Goal: Find specific page/section: Find specific page/section

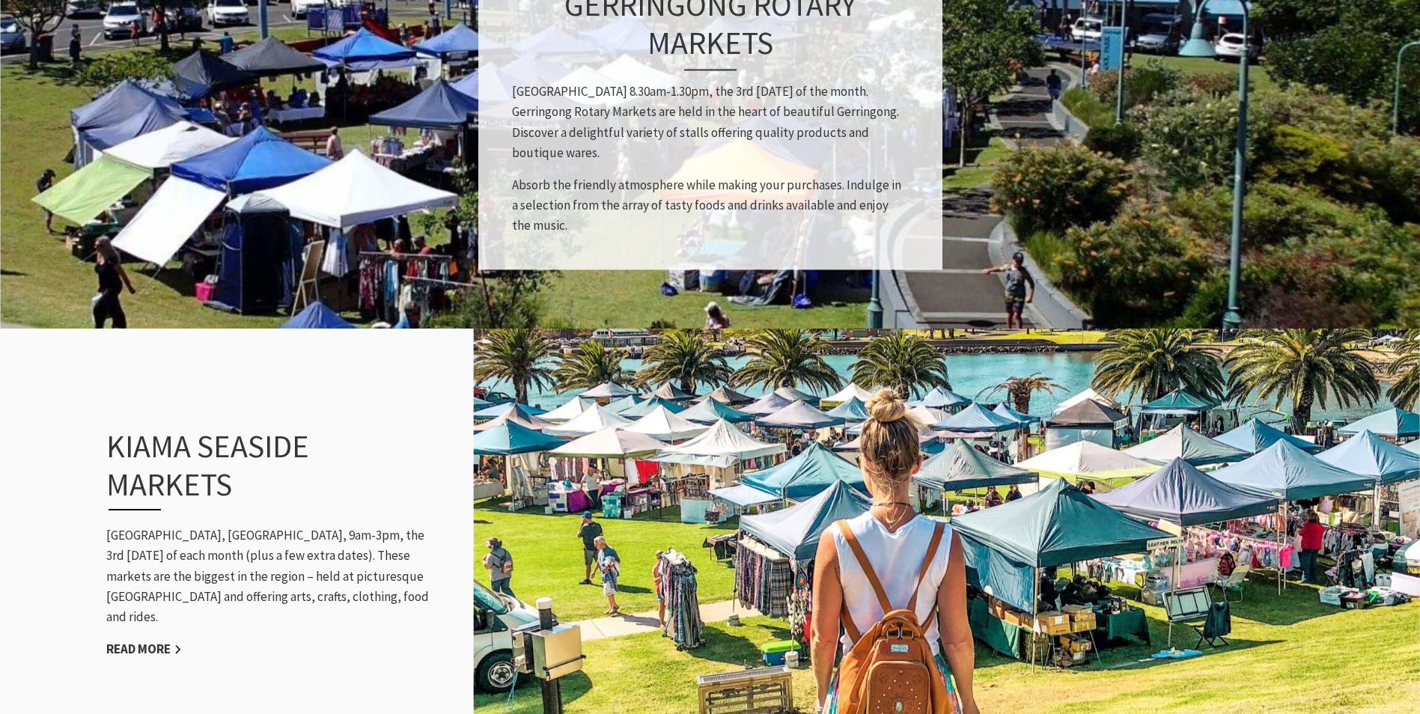
scroll to position [1273, 0]
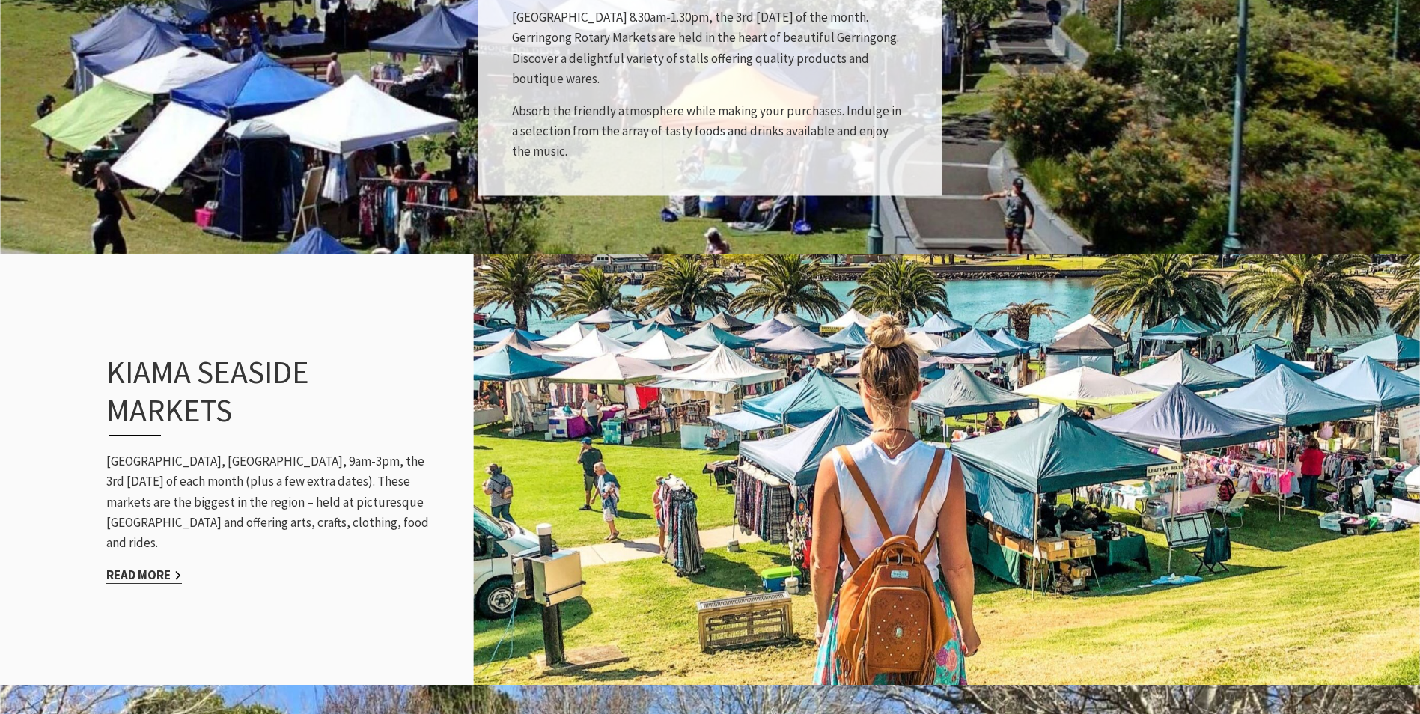
click at [171, 567] on link "Read More" at bounding box center [144, 575] width 76 height 17
